Goal: Task Accomplishment & Management: Manage account settings

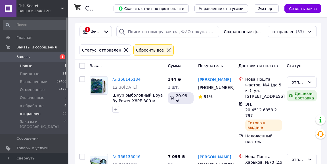
click at [27, 65] on span "Новые" at bounding box center [26, 66] width 12 height 5
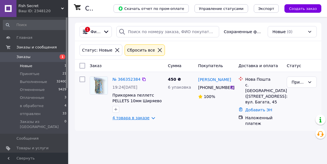
click at [146, 119] on link "4 товара в заказе" at bounding box center [130, 118] width 37 height 5
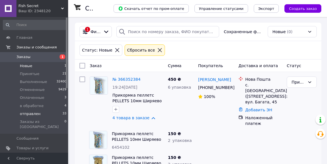
click at [30, 113] on span "отправлен" at bounding box center [30, 113] width 21 height 5
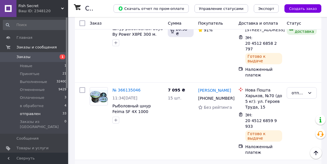
scroll to position [53, 0]
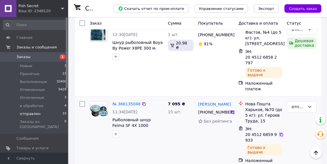
click at [283, 132] on icon at bounding box center [281, 134] width 5 height 5
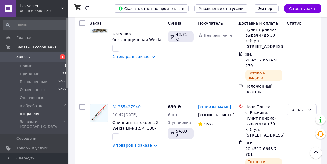
scroll to position [2539, 0]
click at [28, 156] on span "Уведомления" at bounding box center [29, 158] width 26 height 5
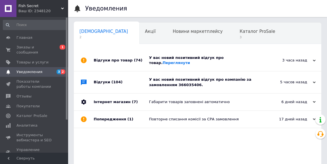
scroll to position [0, 3]
click at [236, 34] on span "Каталог ProSale" at bounding box center [253, 31] width 35 height 5
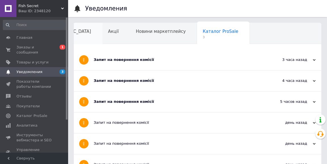
click at [76, 33] on div "Сповіщення" at bounding box center [70, 34] width 66 height 22
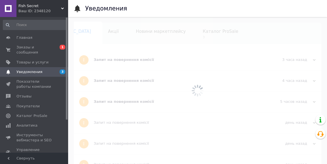
scroll to position [0, 3]
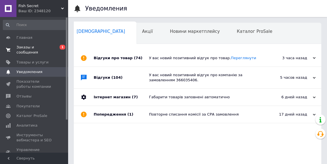
click at [25, 48] on span "Заказы и сообщения" at bounding box center [34, 50] width 36 height 10
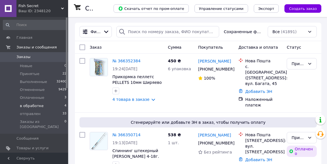
click at [31, 105] on span "в обработке" at bounding box center [32, 105] width 24 height 5
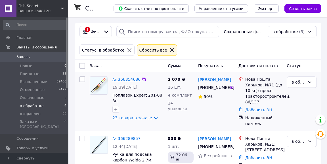
click at [128, 78] on link "№ 366354686" at bounding box center [126, 79] width 28 height 5
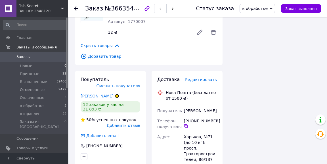
scroll to position [1230, 0]
click at [101, 94] on link "[PERSON_NAME]" at bounding box center [97, 96] width 33 height 5
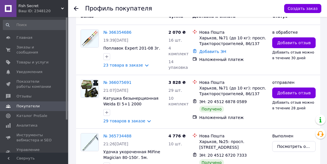
scroll to position [160, 0]
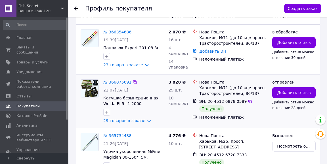
click at [121, 81] on link "№ 366075691" at bounding box center [117, 82] width 28 height 5
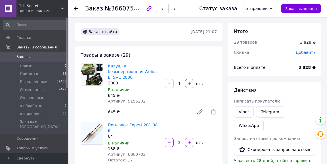
click at [75, 9] on use at bounding box center [76, 8] width 5 height 5
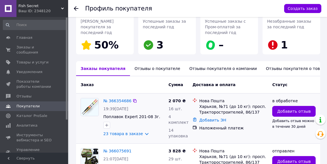
scroll to position [91, 0]
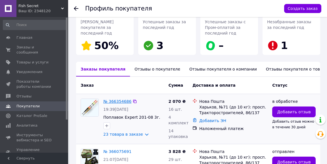
click at [122, 102] on link "№ 366354686" at bounding box center [117, 101] width 28 height 5
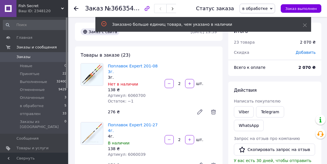
click at [75, 7] on use at bounding box center [76, 8] width 5 height 5
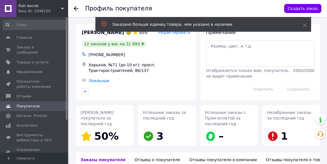
click at [76, 8] on use at bounding box center [76, 8] width 5 height 5
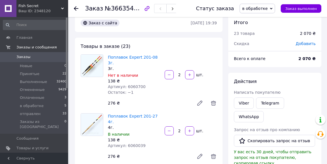
scroll to position [7, 0]
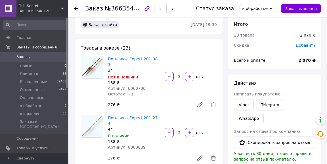
click at [135, 86] on span "Артикул: 6060700" at bounding box center [127, 88] width 38 height 5
copy span "6060700"
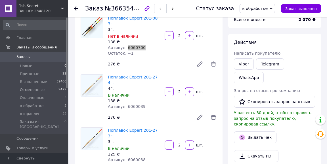
scroll to position [53, 0]
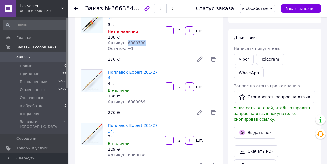
click at [134, 100] on span "Артикул: 6060039" at bounding box center [127, 102] width 38 height 5
copy span "6060039"
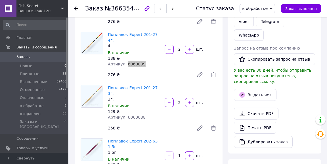
scroll to position [93, 0]
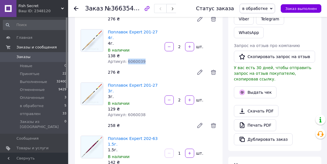
click at [136, 113] on span "Артикул: 6060038" at bounding box center [127, 115] width 38 height 5
copy span "6060038"
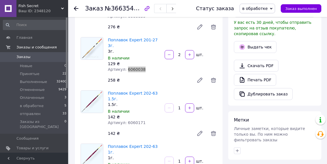
scroll to position [138, 0]
click at [133, 121] on span "Артикул: 6060171" at bounding box center [127, 123] width 38 height 5
copy span "6060171"
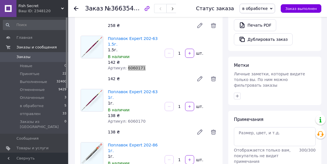
scroll to position [197, 0]
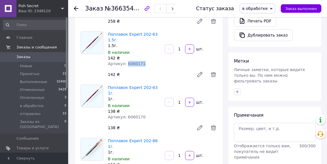
click at [132, 115] on span "Артикул: 6060170" at bounding box center [127, 117] width 38 height 5
copy span "6060170"
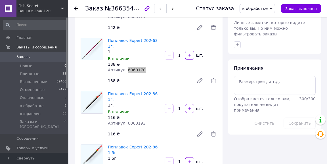
scroll to position [250, 0]
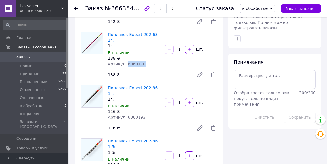
click at [132, 115] on span "Артикул: 6060193" at bounding box center [127, 117] width 38 height 5
copy span "6060193"
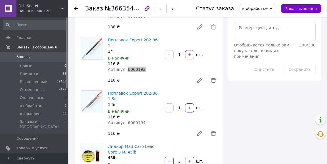
scroll to position [303, 0]
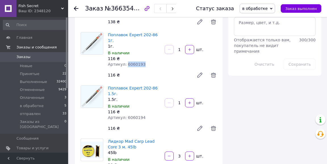
click at [134, 115] on span "Артикул: 6060194" at bounding box center [127, 117] width 38 height 5
copy span "6060194"
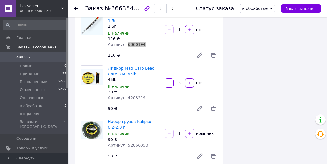
scroll to position [380, 0]
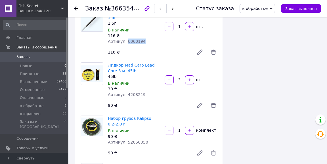
click at [136, 140] on span "Артикул: 52060050" at bounding box center [128, 142] width 40 height 5
copy span "52060050"
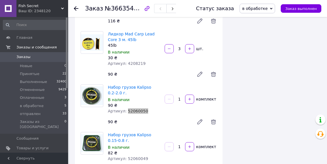
scroll to position [428, 0]
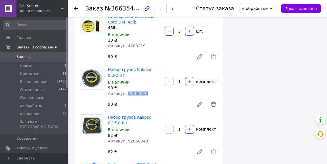
click at [135, 139] on span "Артикул: 52060049" at bounding box center [128, 141] width 40 height 5
copy span "52060049"
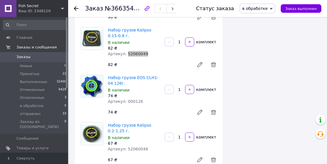
scroll to position [516, 0]
click at [134, 147] on span "Артикул: 52060048" at bounding box center [128, 149] width 40 height 5
copy span "52060048"
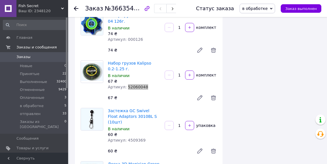
scroll to position [581, 0]
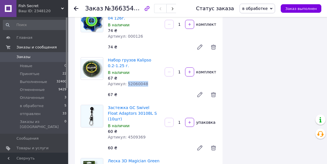
click at [136, 135] on span "Артикул: 4509369" at bounding box center [127, 137] width 38 height 5
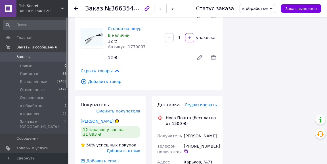
scroll to position [1205, 0]
click at [258, 9] on span "в обработке" at bounding box center [255, 8] width 26 height 5
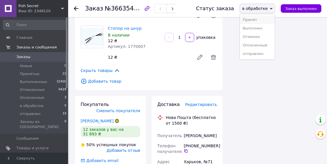
click at [255, 20] on li "Принят" at bounding box center [257, 20] width 35 height 9
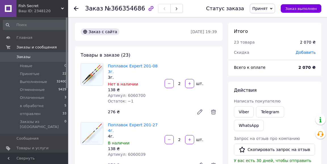
scroll to position [0, 0]
click at [128, 93] on span "Артикул: 6060700" at bounding box center [127, 95] width 38 height 5
click at [32, 111] on span "отправлен" at bounding box center [30, 113] width 21 height 5
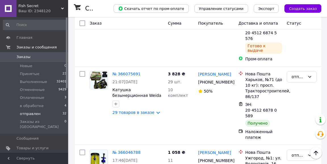
scroll to position [326, 0]
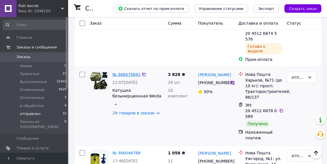
click at [126, 72] on link "№ 366075691" at bounding box center [126, 74] width 28 height 5
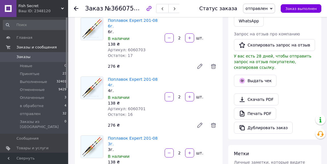
scroll to position [103, 0]
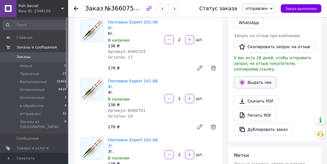
click at [250, 77] on button "Выдать чек" at bounding box center [255, 83] width 43 height 12
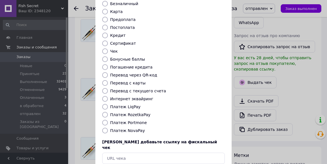
scroll to position [78, 0]
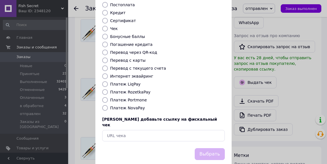
click at [136, 106] on label "Платеж NovaPay" at bounding box center [127, 108] width 35 height 5
click at [108, 105] on input "Платеж NovaPay" at bounding box center [105, 108] width 6 height 6
radio input "true"
click at [202, 148] on button "Выбрать" at bounding box center [210, 154] width 30 height 12
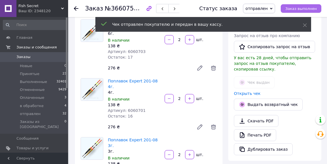
click at [290, 8] on span "Заказ выполнен" at bounding box center [300, 9] width 31 height 4
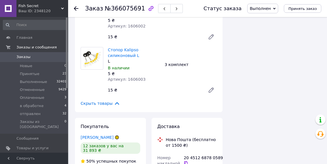
scroll to position [1504, 0]
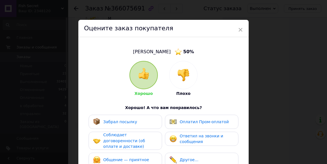
click at [119, 121] on span "Забрал посылку" at bounding box center [120, 122] width 34 height 5
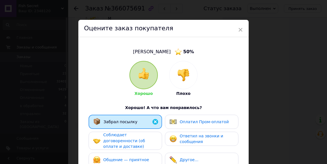
click at [118, 135] on span "Соблюдает договоренности (об оплате и доставке)" at bounding box center [124, 141] width 42 height 16
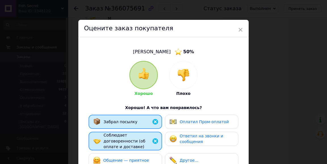
click at [117, 157] on div "Общение — приятное" at bounding box center [121, 160] width 56 height 7
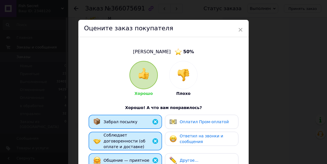
click at [191, 136] on span "Ответил на звонки и сообщения" at bounding box center [200, 139] width 43 height 10
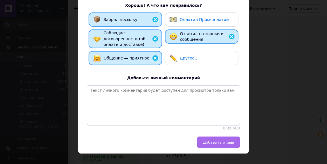
scroll to position [102, 0]
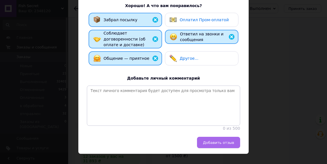
click at [209, 141] on span "Добавить отзыв" at bounding box center [218, 143] width 31 height 4
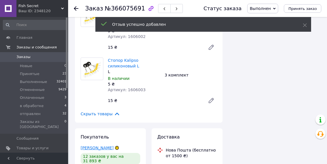
click at [93, 146] on link "[PERSON_NAME]" at bounding box center [97, 148] width 33 height 5
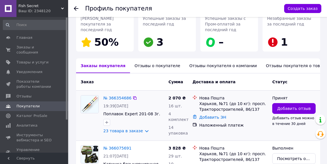
scroll to position [98, 0]
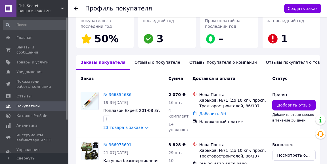
click at [149, 61] on div "Отзывы о покупателе" at bounding box center [157, 62] width 55 height 15
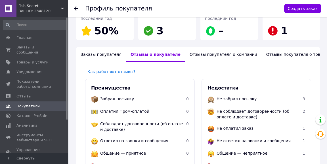
scroll to position [102, 0]
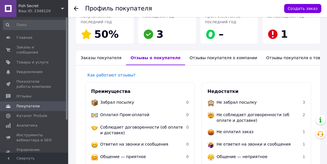
click at [261, 58] on div "Отзывы покупателя о товарах" at bounding box center [297, 57] width 73 height 15
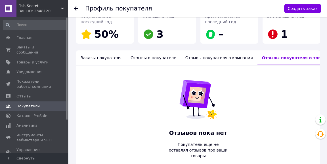
click at [217, 57] on div "Отзывы покупателя о компании" at bounding box center [219, 57] width 77 height 15
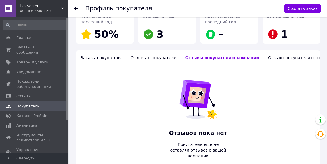
click at [75, 8] on icon at bounding box center [76, 8] width 5 height 5
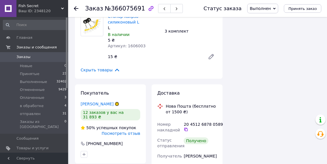
scroll to position [1548, 0]
click at [75, 9] on use at bounding box center [76, 8] width 5 height 5
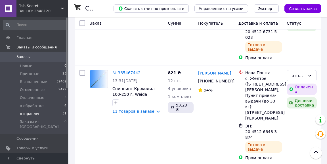
scroll to position [2138, 0]
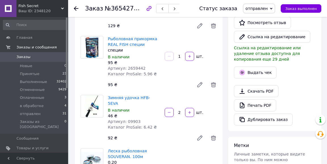
scroll to position [157, 0]
click at [256, 67] on button "Выдать чек" at bounding box center [255, 73] width 43 height 12
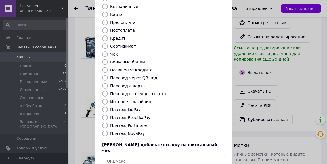
scroll to position [73, 0]
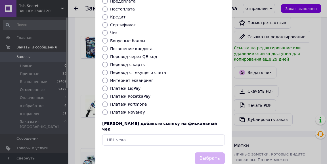
click at [136, 110] on label "Платеж NovaPay" at bounding box center [127, 112] width 35 height 5
click at [108, 109] on input "Платеж NovaPay" at bounding box center [105, 112] width 6 height 6
radio input "true"
click at [208, 153] on button "Выбрать" at bounding box center [210, 159] width 30 height 12
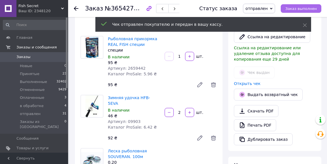
click at [292, 7] on span "Заказ выполнен" at bounding box center [300, 9] width 31 height 4
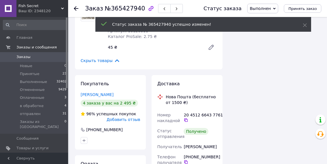
scroll to position [482, 0]
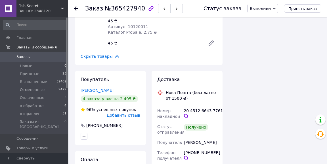
click at [132, 113] on span "Добавить отзыв" at bounding box center [123, 115] width 33 height 5
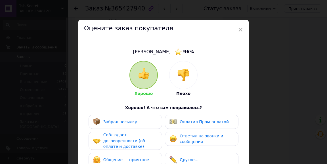
click at [118, 121] on span "Забрал посылку" at bounding box center [120, 122] width 34 height 5
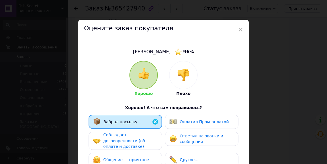
click at [115, 134] on span "Соблюдает договоренности (об оплате и доставке)" at bounding box center [124, 141] width 42 height 16
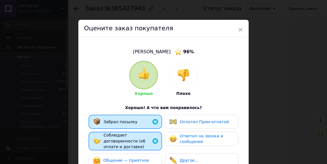
click at [112, 158] on div "Общение — приятное" at bounding box center [126, 161] width 46 height 6
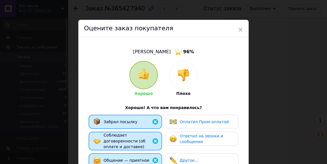
click at [179, 142] on span "Ответил на звонки и сообщения" at bounding box center [200, 139] width 43 height 10
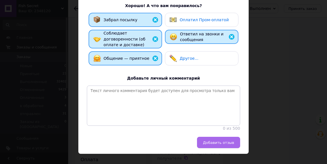
scroll to position [102, 0]
click at [204, 137] on button "Добавить отзыв" at bounding box center [218, 142] width 43 height 11
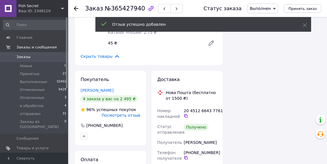
click at [75, 7] on use at bounding box center [76, 8] width 5 height 5
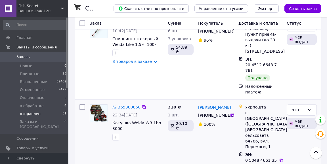
scroll to position [2378, 0]
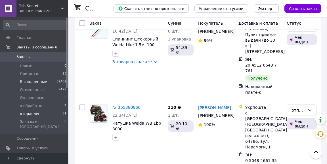
click at [30, 81] on span "Выполненные" at bounding box center [33, 81] width 27 height 5
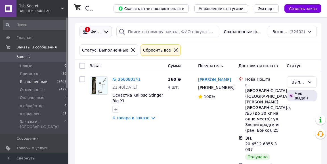
click at [101, 30] on span "Фильтры" at bounding box center [95, 32] width 10 height 6
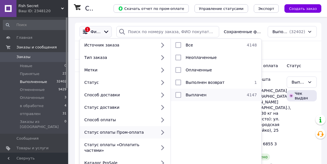
click at [177, 96] on input "checkbox" at bounding box center [178, 95] width 6 height 6
checkbox input "true"
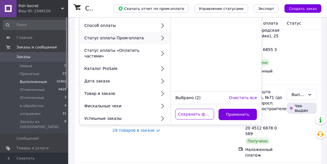
scroll to position [110, 0]
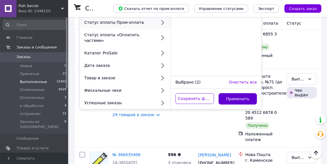
click at [238, 94] on button "Применить" at bounding box center [237, 98] width 39 height 11
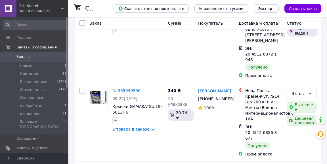
scroll to position [171, 0]
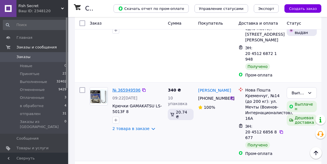
click at [130, 88] on link "№ 365949596" at bounding box center [126, 90] width 28 height 5
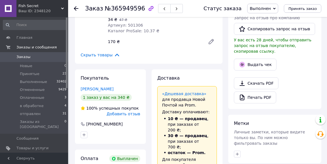
scroll to position [150, 0]
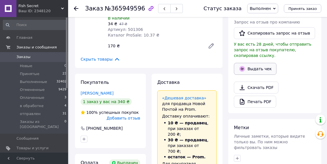
click at [252, 63] on button "Выдать чек" at bounding box center [255, 69] width 43 height 12
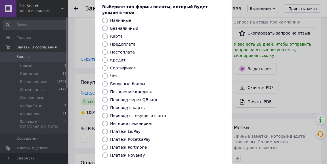
scroll to position [31, 0]
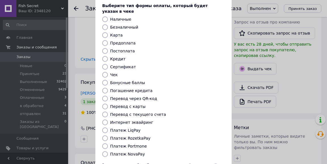
click at [135, 136] on label "Платеж RozetkaPay" at bounding box center [130, 138] width 40 height 5
click at [108, 136] on input "Платеж RozetkaPay" at bounding box center [105, 139] width 6 height 6
radio input "true"
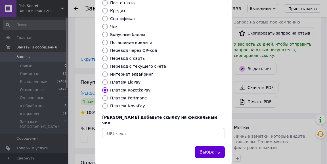
click at [208, 146] on button "Выбрать" at bounding box center [210, 152] width 30 height 12
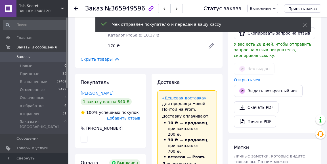
click at [124, 116] on span "Добавить отзыв" at bounding box center [123, 118] width 33 height 5
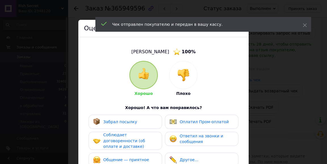
click at [120, 122] on span "Забрал посылку" at bounding box center [120, 122] width 34 height 5
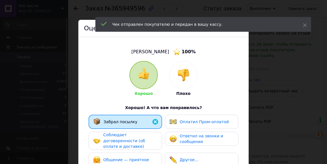
click at [117, 134] on span "Соблюдает договоренности (об оплате и доставке)" at bounding box center [124, 141] width 42 height 16
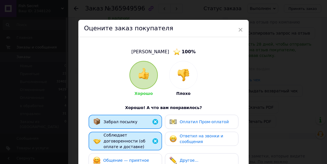
click at [116, 158] on span "Общение — приятное" at bounding box center [126, 160] width 46 height 5
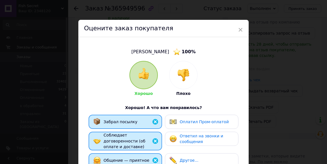
click at [183, 138] on span "Ответил на звонки и сообщения" at bounding box center [200, 139] width 43 height 10
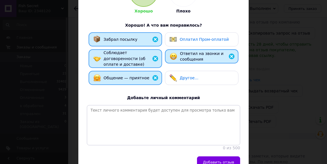
scroll to position [102, 0]
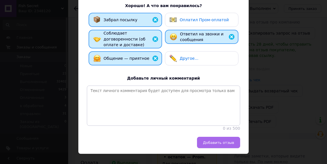
click at [204, 137] on button "Добавить отзыв" at bounding box center [218, 142] width 43 height 11
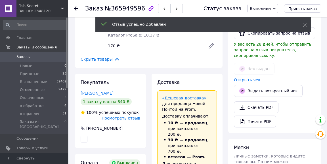
click at [76, 8] on use at bounding box center [76, 8] width 5 height 5
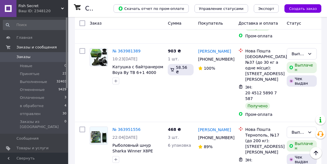
scroll to position [4366, 0]
click at [27, 98] on span "Оплаченные" at bounding box center [32, 97] width 24 height 5
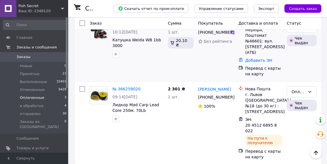
scroll to position [115, 0]
click at [306, 86] on div "Оплаченный" at bounding box center [301, 91] width 30 height 11
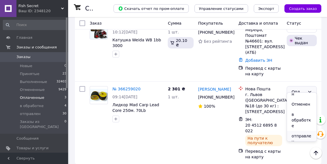
scroll to position [19, 0]
click at [297, 132] on li "отправлен" at bounding box center [301, 139] width 29 height 16
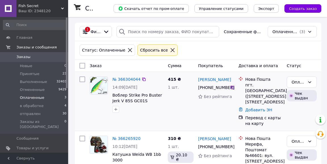
scroll to position [0, 0]
click at [32, 72] on span "Принятые" at bounding box center [30, 73] width 20 height 5
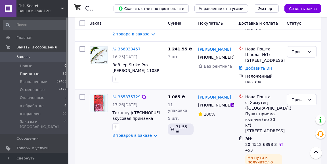
scroll to position [1460, 0]
click at [300, 97] on div "Принят" at bounding box center [298, 100] width 14 height 6
click at [299, 103] on li "отправлен" at bounding box center [301, 111] width 29 height 16
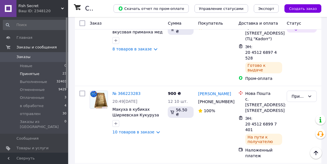
scroll to position [959, 0]
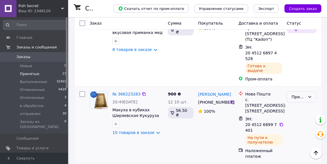
click at [299, 94] on div "Принят" at bounding box center [298, 97] width 14 height 6
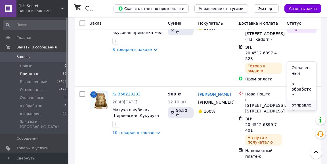
scroll to position [25, 0]
click at [301, 100] on li "отправлен" at bounding box center [301, 108] width 29 height 16
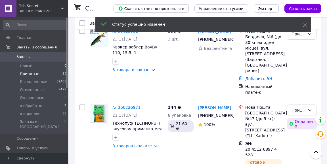
scroll to position [861, 0]
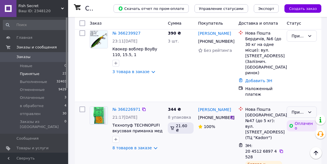
click at [307, 107] on div "Принят" at bounding box center [301, 112] width 30 height 11
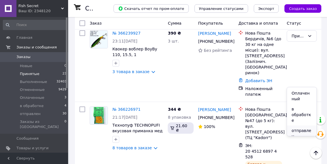
scroll to position [25, 0]
click at [301, 126] on li "отправлен" at bounding box center [301, 134] width 29 height 16
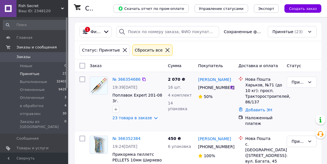
scroll to position [0, 0]
click at [32, 96] on span "Оплаченные" at bounding box center [32, 97] width 24 height 5
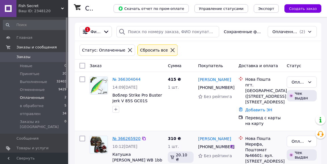
click at [124, 139] on link "№ 366265920" at bounding box center [126, 138] width 28 height 5
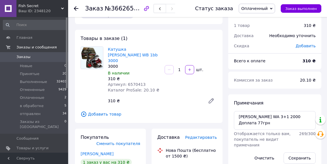
scroll to position [16, 0]
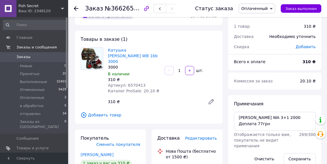
click at [76, 9] on use at bounding box center [76, 8] width 5 height 5
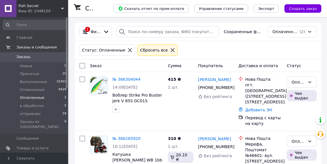
scroll to position [9, 0]
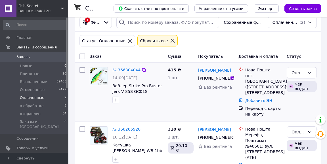
click at [119, 70] on link "№ 366304044" at bounding box center [126, 70] width 28 height 5
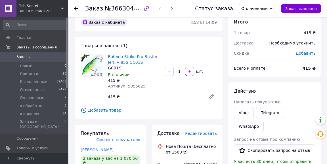
scroll to position [29, 0]
click at [76, 8] on use at bounding box center [76, 8] width 5 height 5
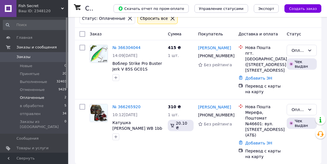
scroll to position [31, 0]
click at [29, 72] on span "Принятые" at bounding box center [30, 73] width 20 height 5
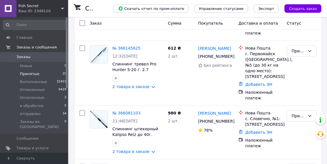
scroll to position [1181, 0]
click at [122, 164] on link "№ 366033457" at bounding box center [126, 167] width 28 height 5
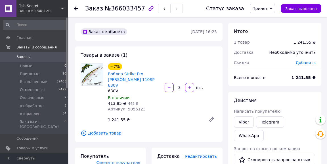
click at [76, 9] on use at bounding box center [76, 8] width 5 height 5
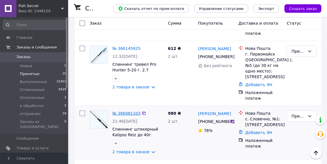
click at [126, 111] on link "№ 366081103" at bounding box center [126, 113] width 28 height 5
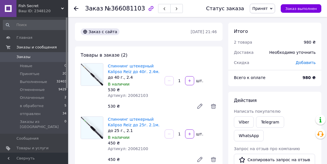
click at [75, 7] on use at bounding box center [76, 8] width 5 height 5
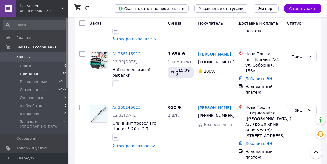
scroll to position [1121, 0]
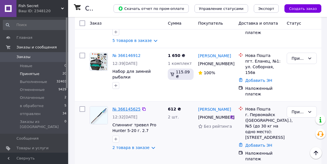
click at [127, 107] on link "№ 366145625" at bounding box center [126, 109] width 28 height 5
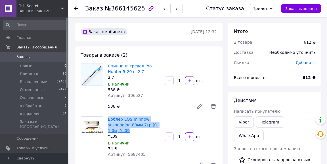
drag, startPoint x: 132, startPoint y: 131, endPoint x: 109, endPoint y: 118, distance: 26.0
click at [109, 118] on span "Воблер EOS minnow suspending 80мм 7гр (0-1.0м) YL09" at bounding box center [134, 125] width 52 height 17
copy link "облер EOS minnow suspending 80мм 7гр (0-1.0м) YL09"
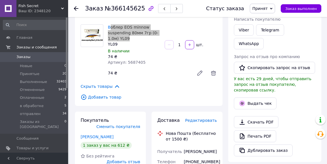
scroll to position [127, 0]
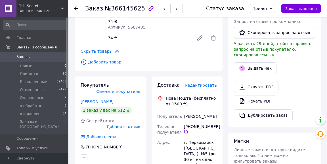
click at [76, 8] on icon at bounding box center [76, 8] width 5 height 5
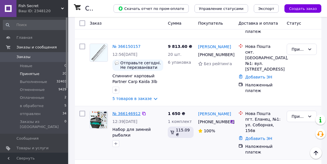
click at [119, 111] on link "№ 366146912" at bounding box center [126, 113] width 28 height 5
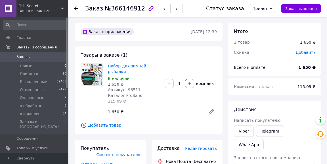
click at [77, 9] on icon at bounding box center [76, 8] width 5 height 5
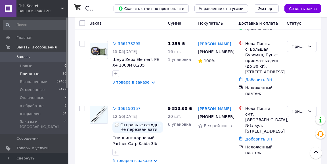
scroll to position [1000, 0]
click at [126, 106] on link "№ 366150157" at bounding box center [126, 108] width 28 height 5
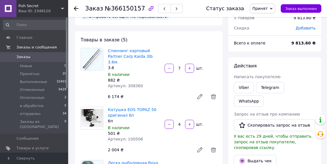
scroll to position [25, 0]
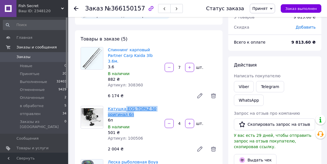
drag, startPoint x: 133, startPoint y: 109, endPoint x: 124, endPoint y: 103, distance: 11.1
click at [124, 106] on span "Катушка EOS TOPAZ 50 оригинал 6п" at bounding box center [134, 111] width 52 height 11
copy link "EOS TOPAZ 50 оригинал 6п"
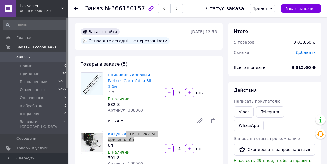
scroll to position [0, 0]
drag, startPoint x: 75, startPoint y: 9, endPoint x: 121, endPoint y: 59, distance: 67.8
click at [75, 9] on use at bounding box center [76, 8] width 5 height 5
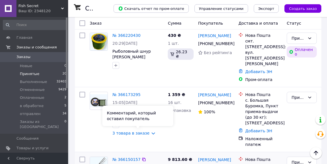
scroll to position [949, 0]
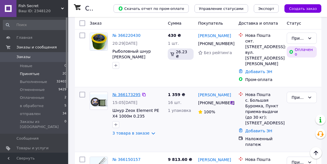
click at [130, 92] on link "№ 366173295" at bounding box center [126, 94] width 28 height 5
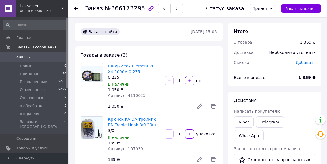
click at [76, 8] on icon at bounding box center [76, 8] width 5 height 5
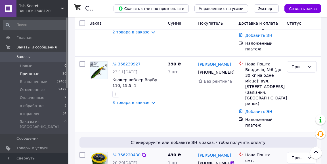
scroll to position [829, 0]
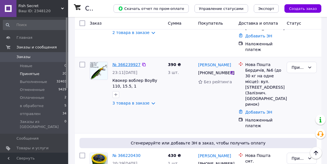
click at [125, 62] on link "№ 366239927" at bounding box center [126, 64] width 28 height 5
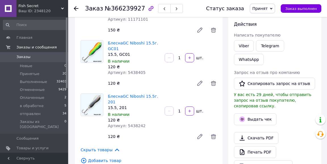
scroll to position [77, 0]
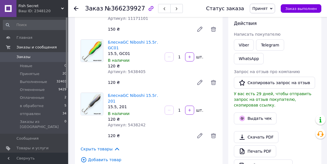
click at [75, 9] on use at bounding box center [76, 8] width 5 height 5
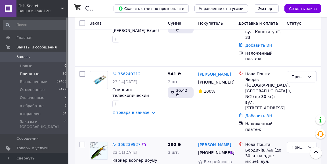
scroll to position [732, 0]
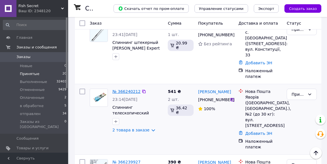
click at [128, 89] on link "№ 366240212" at bounding box center [126, 91] width 28 height 5
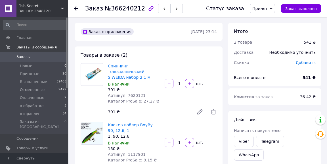
click at [75, 8] on icon at bounding box center [76, 8] width 5 height 5
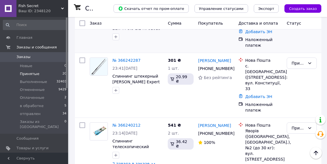
scroll to position [698, 0]
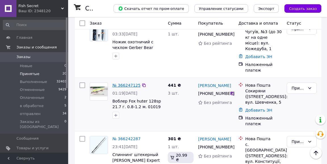
click at [127, 83] on link "№ 366247125" at bounding box center [126, 85] width 28 height 5
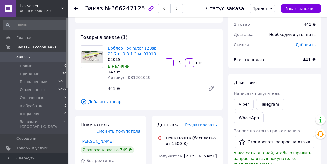
scroll to position [17, 0]
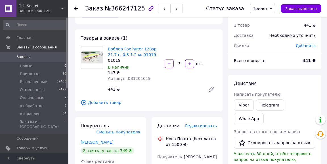
click at [76, 7] on use at bounding box center [76, 8] width 5 height 5
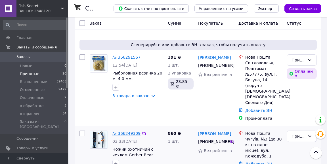
scroll to position [504, 0]
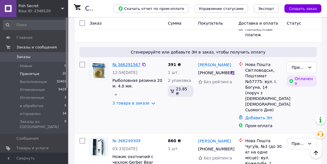
click at [127, 63] on link "№ 366291567" at bounding box center [126, 64] width 28 height 5
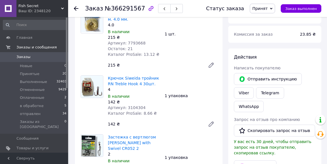
scroll to position [66, 0]
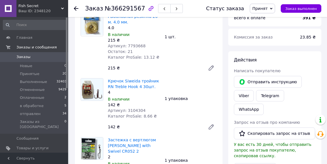
click at [76, 8] on icon at bounding box center [76, 8] width 5 height 5
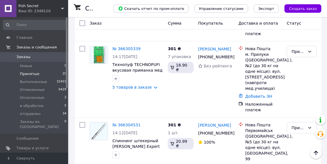
scroll to position [358, 0]
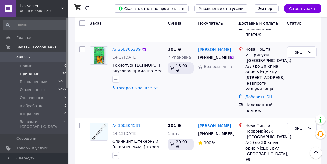
click at [132, 89] on link "5 товаров в заказе" at bounding box center [131, 88] width 39 height 5
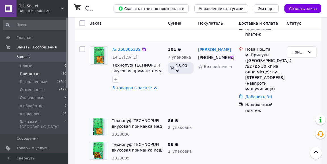
click at [125, 52] on link "№ 366305339" at bounding box center [126, 49] width 28 height 5
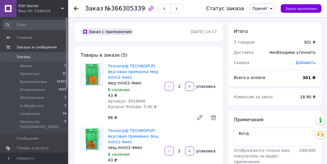
click at [75, 9] on icon at bounding box center [76, 8] width 5 height 5
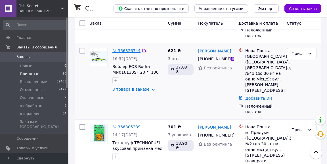
click at [125, 53] on link "№ 366326744" at bounding box center [126, 50] width 28 height 5
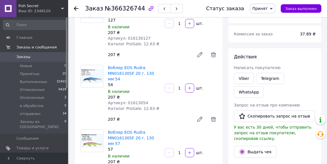
scroll to position [65, 0]
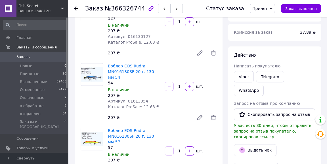
click at [75, 7] on icon at bounding box center [76, 8] width 5 height 5
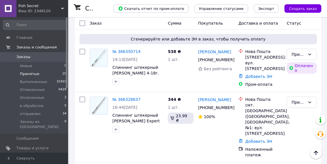
scroll to position [160, 0]
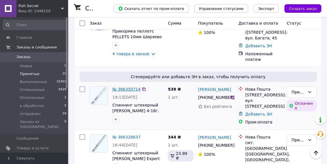
click at [126, 92] on link "№ 366350714" at bounding box center [126, 89] width 28 height 5
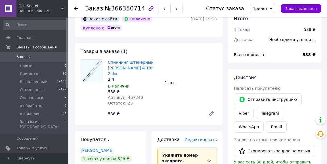
scroll to position [28, 0]
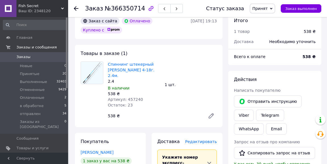
click at [74, 9] on icon at bounding box center [76, 8] width 5 height 5
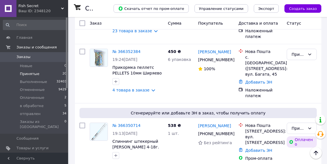
scroll to position [85, 0]
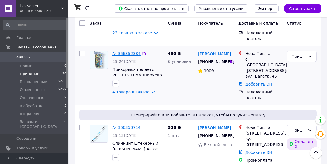
click at [122, 51] on link "№ 366352384" at bounding box center [126, 53] width 28 height 5
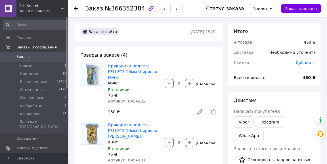
click at [76, 8] on use at bounding box center [76, 8] width 5 height 5
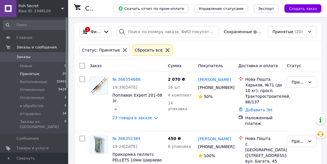
scroll to position [14, 0]
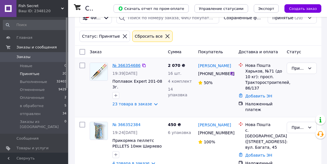
click at [130, 64] on link "№ 366354686" at bounding box center [126, 65] width 28 height 5
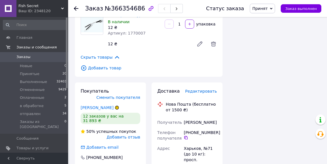
scroll to position [1213, 0]
click at [36, 105] on span "в обработке" at bounding box center [32, 105] width 24 height 5
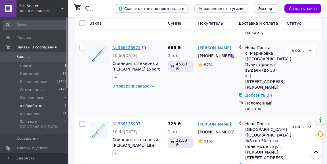
scroll to position [209, 0]
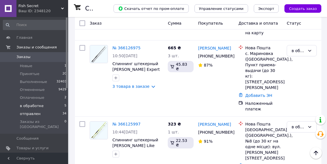
click at [33, 111] on span "отправлен" at bounding box center [30, 113] width 21 height 5
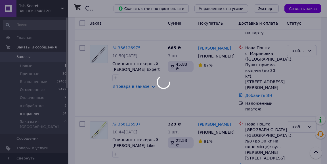
click at [32, 113] on span "отправлен" at bounding box center [30, 113] width 21 height 5
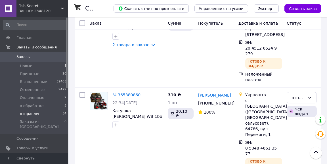
scroll to position [2644, 0]
click at [28, 65] on span "Новые" at bounding box center [26, 66] width 12 height 5
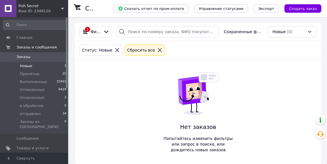
click at [157, 50] on icon at bounding box center [159, 50] width 5 height 5
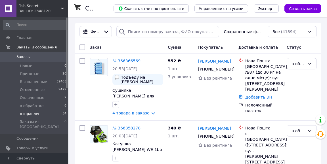
click at [23, 113] on span "отправлен" at bounding box center [30, 113] width 21 height 5
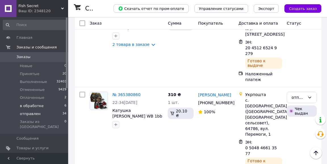
scroll to position [2644, 0]
click at [32, 82] on span "Выполненные" at bounding box center [33, 81] width 27 height 5
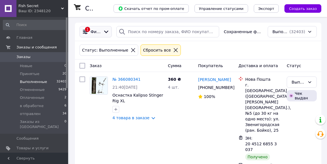
click at [103, 31] on div at bounding box center [106, 32] width 9 height 6
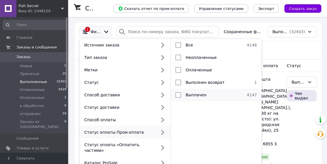
click at [176, 95] on input "checkbox" at bounding box center [178, 95] width 6 height 6
checkbox input "true"
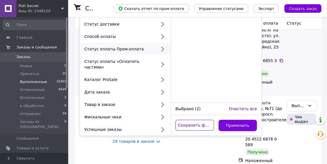
scroll to position [100, 0]
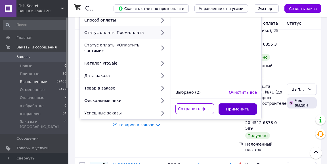
click at [232, 103] on button "Применить" at bounding box center [237, 108] width 39 height 11
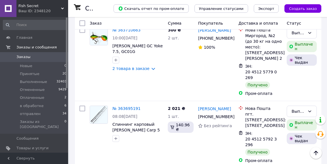
scroll to position [5175, 0]
